Goal: Check status: Check status

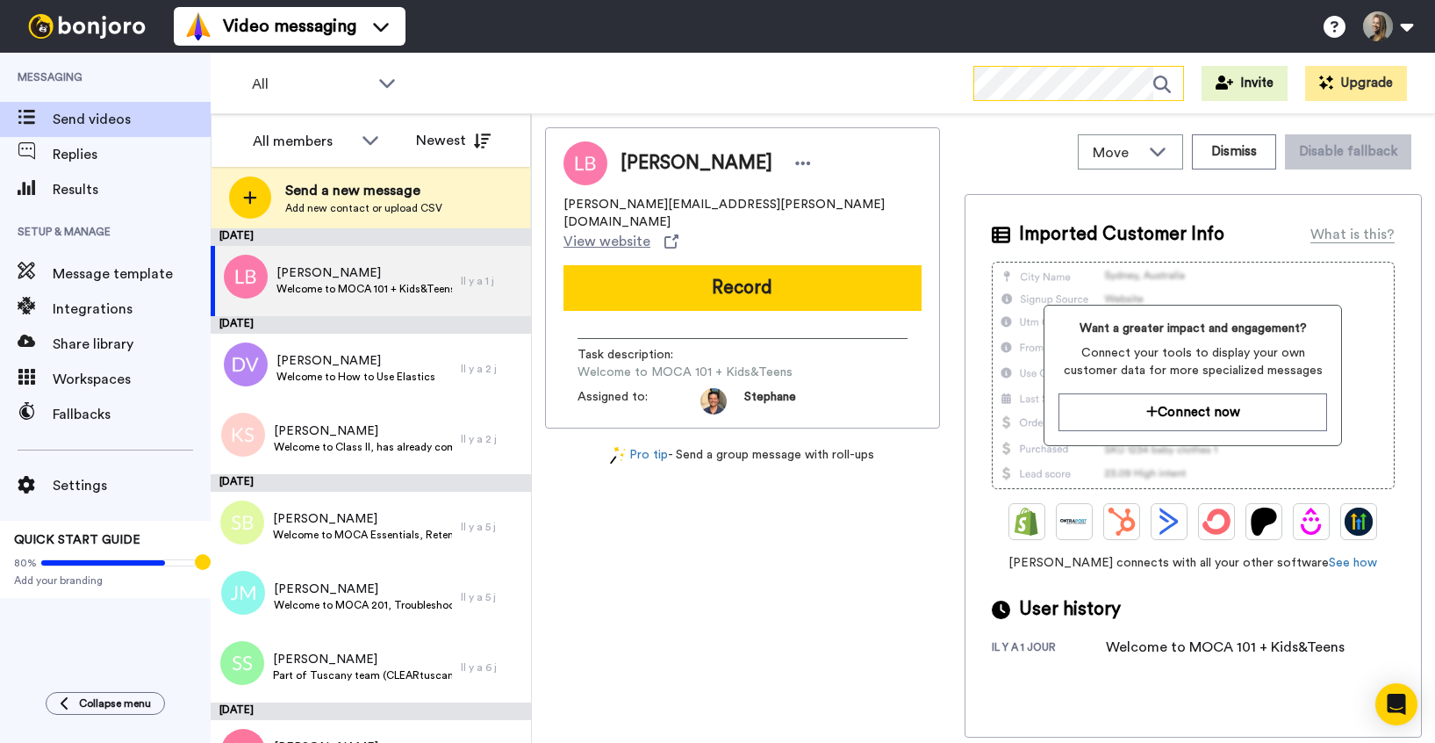
click at [1158, 83] on icon at bounding box center [1168, 84] width 30 height 35
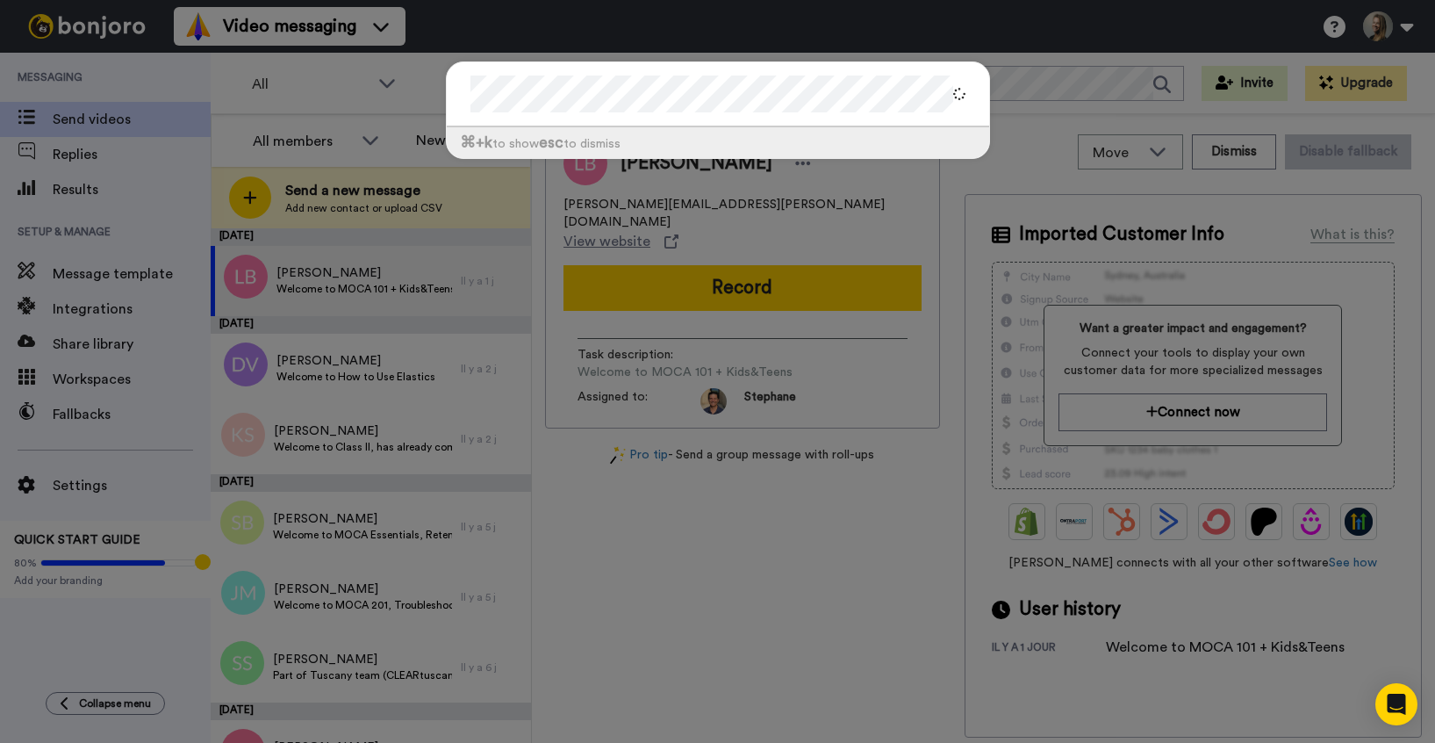
click at [162, 188] on div "⌘ +k to show esc to dismiss" at bounding box center [717, 371] width 1435 height 743
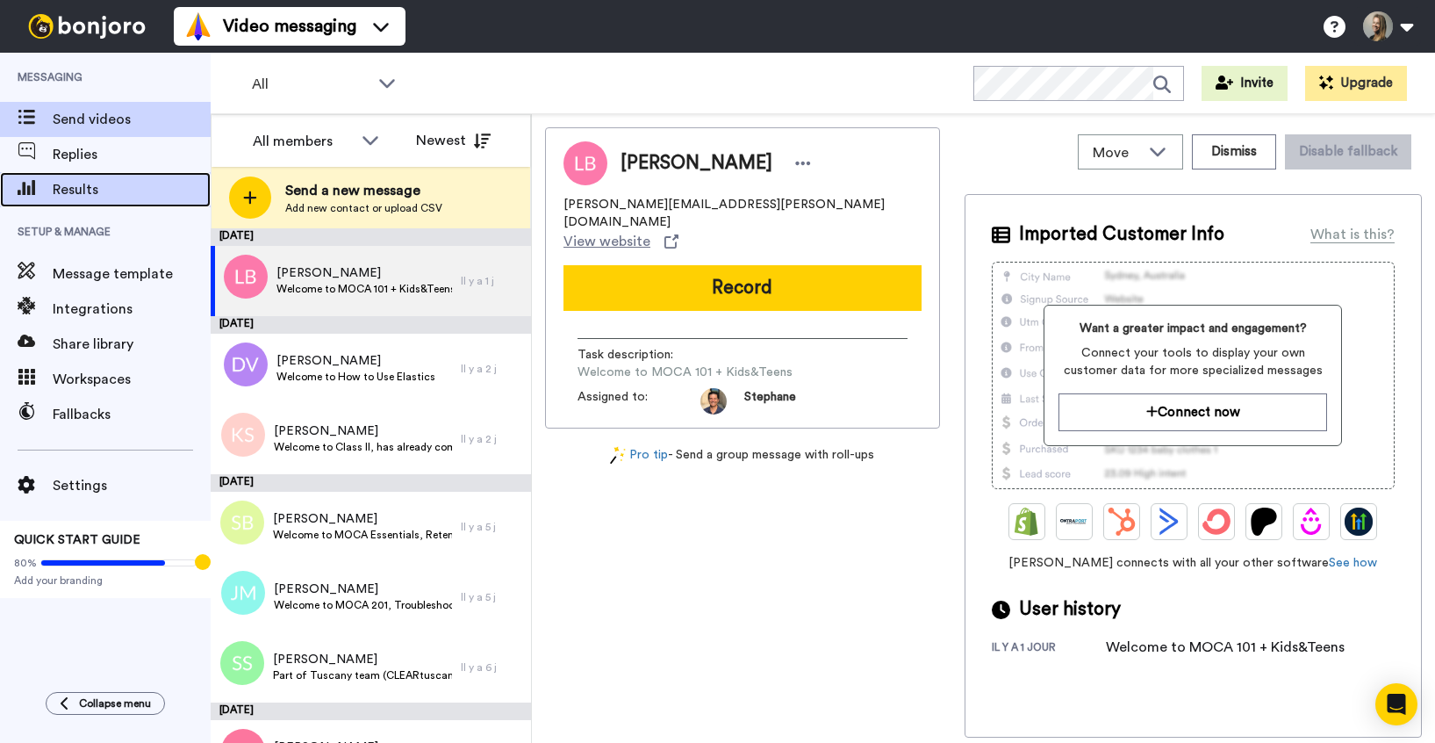
click at [125, 192] on span "Results" at bounding box center [132, 189] width 158 height 21
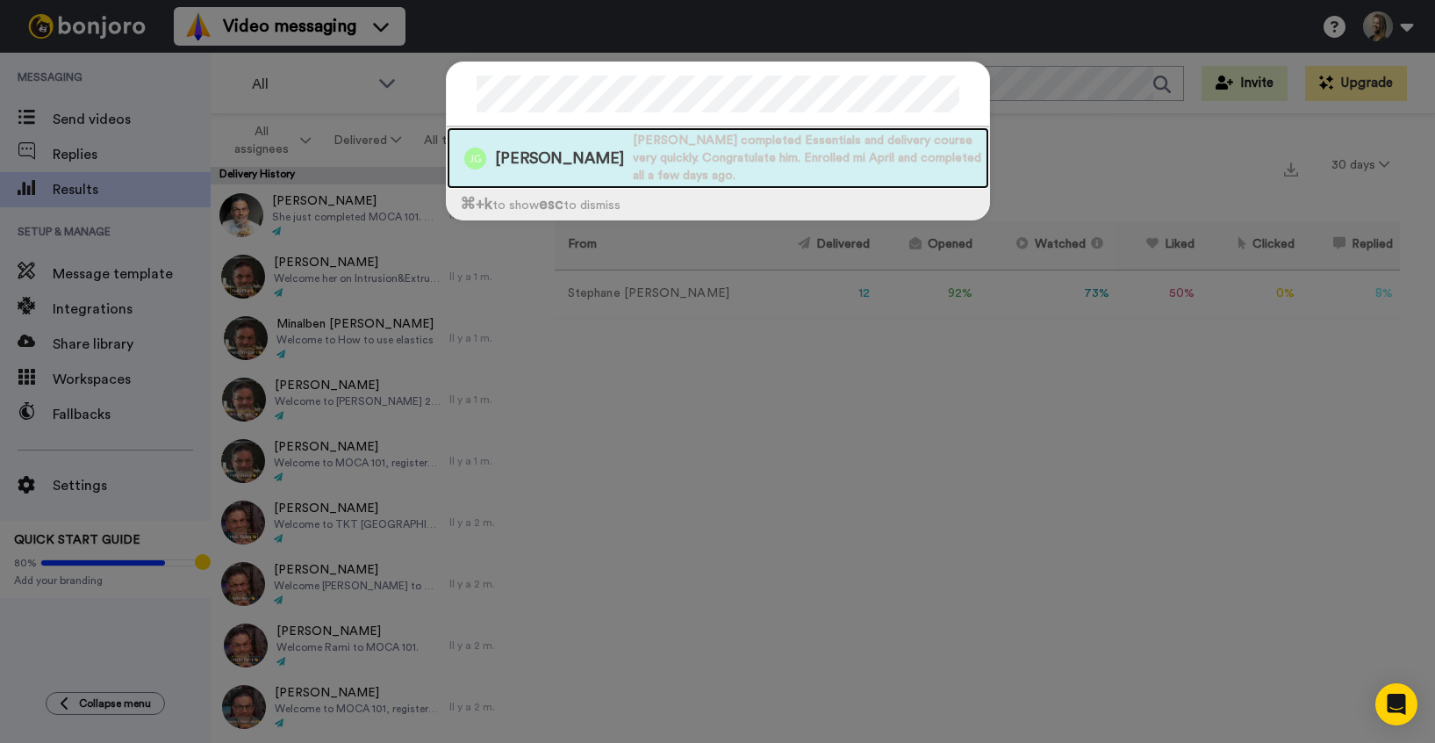
click at [561, 151] on div "[PERSON_NAME] [PERSON_NAME] completed Essentials and delivery course very quick…" at bounding box center [718, 157] width 542 height 61
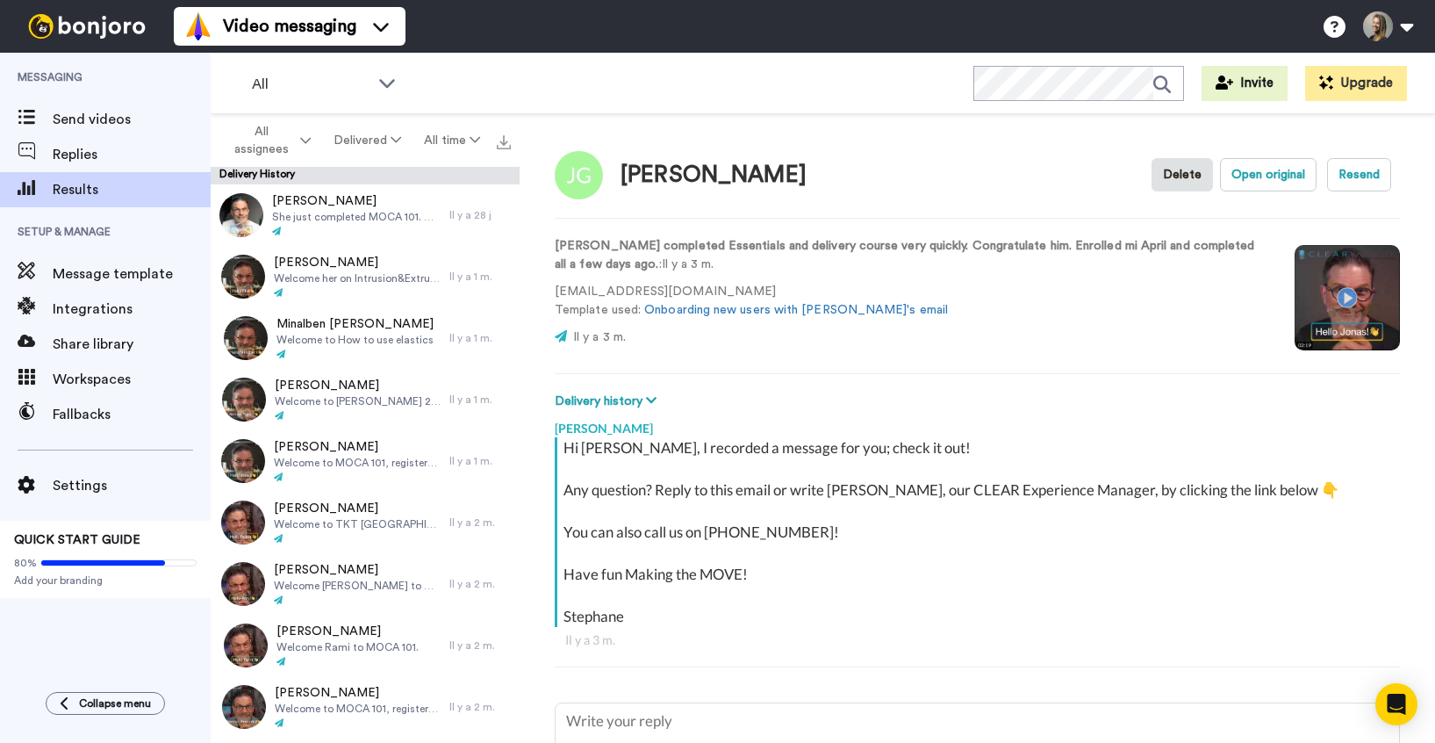
click at [1343, 298] on video at bounding box center [1347, 297] width 105 height 105
click at [145, 127] on span "Send videos" at bounding box center [132, 119] width 158 height 21
